Goal: Task Accomplishment & Management: Manage account settings

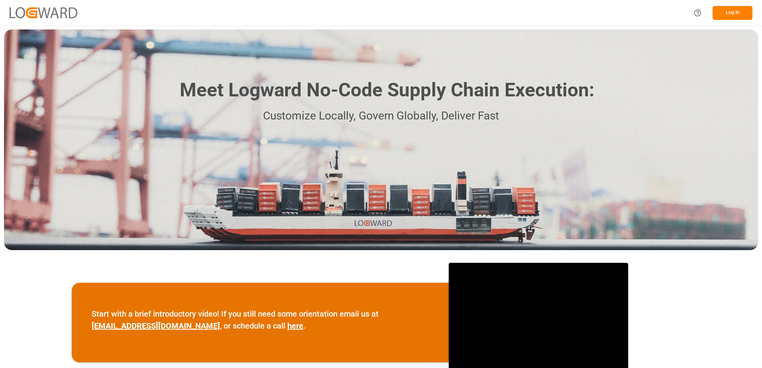
click at [724, 12] on button "Log In" at bounding box center [733, 13] width 40 height 14
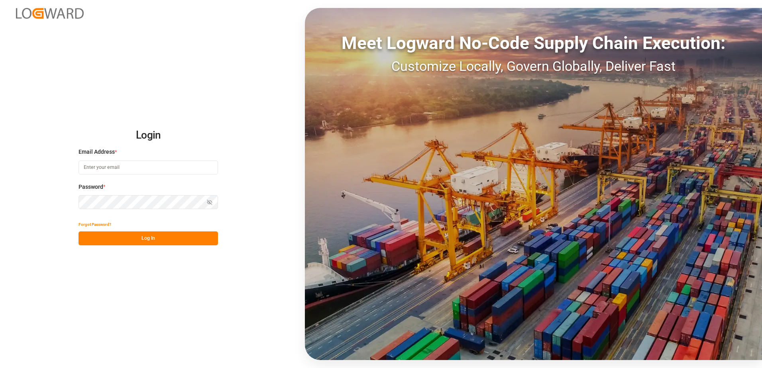
type input "[PERSON_NAME][EMAIL_ADDRESS][DOMAIN_NAME]"
click at [161, 241] on button "Log In" at bounding box center [148, 239] width 139 height 14
type input "[PERSON_NAME][EMAIL_ADDRESS][DOMAIN_NAME]"
click at [161, 238] on button "Log In" at bounding box center [148, 239] width 139 height 14
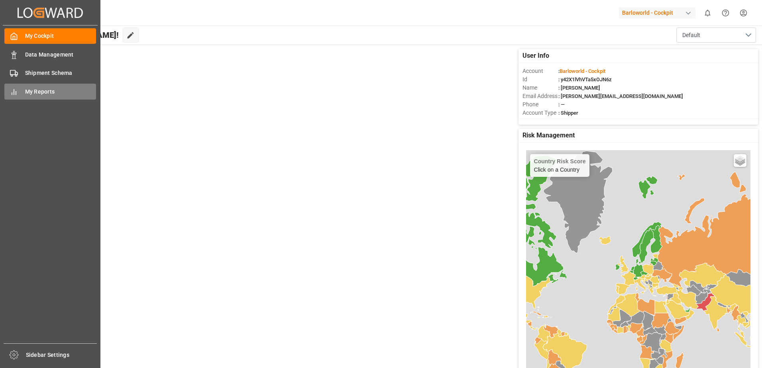
click at [52, 88] on span "My Reports" at bounding box center [60, 92] width 71 height 8
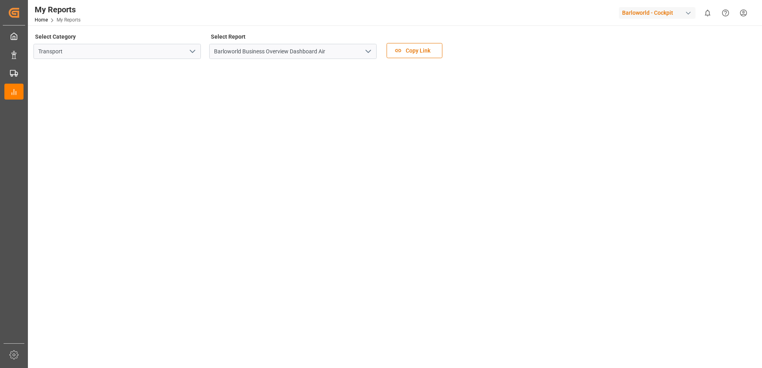
click at [370, 51] on polyline "open menu" at bounding box center [368, 51] width 5 height 2
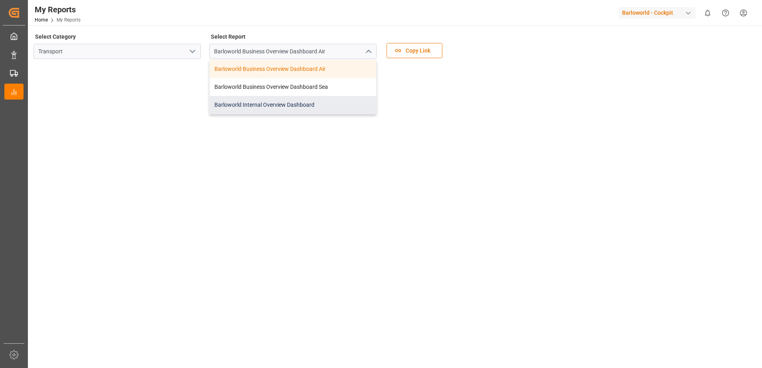
click at [271, 103] on div "Barloworld Internal Overview Dashboard" at bounding box center [293, 105] width 167 height 18
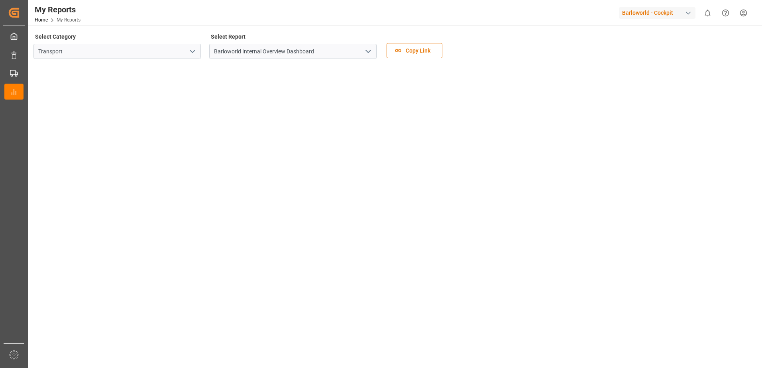
drag, startPoint x: 371, startPoint y: 51, endPoint x: 334, endPoint y: 57, distance: 37.1
click at [371, 51] on icon "open menu" at bounding box center [368, 52] width 10 height 10
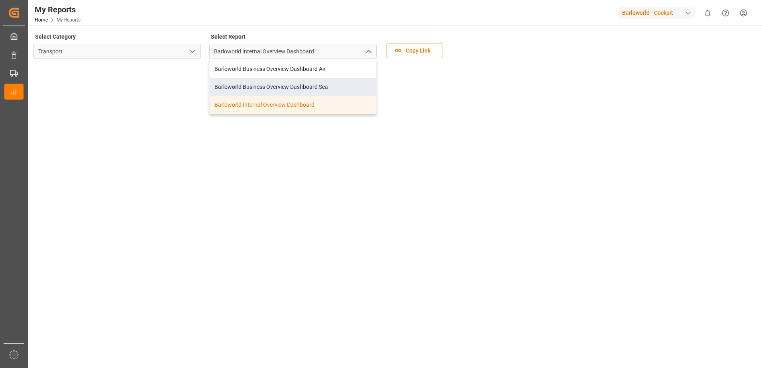
click at [281, 81] on div "Barloworld Business Overview Dashboard Sea" at bounding box center [293, 87] width 167 height 18
